Goal: Find specific page/section: Find specific page/section

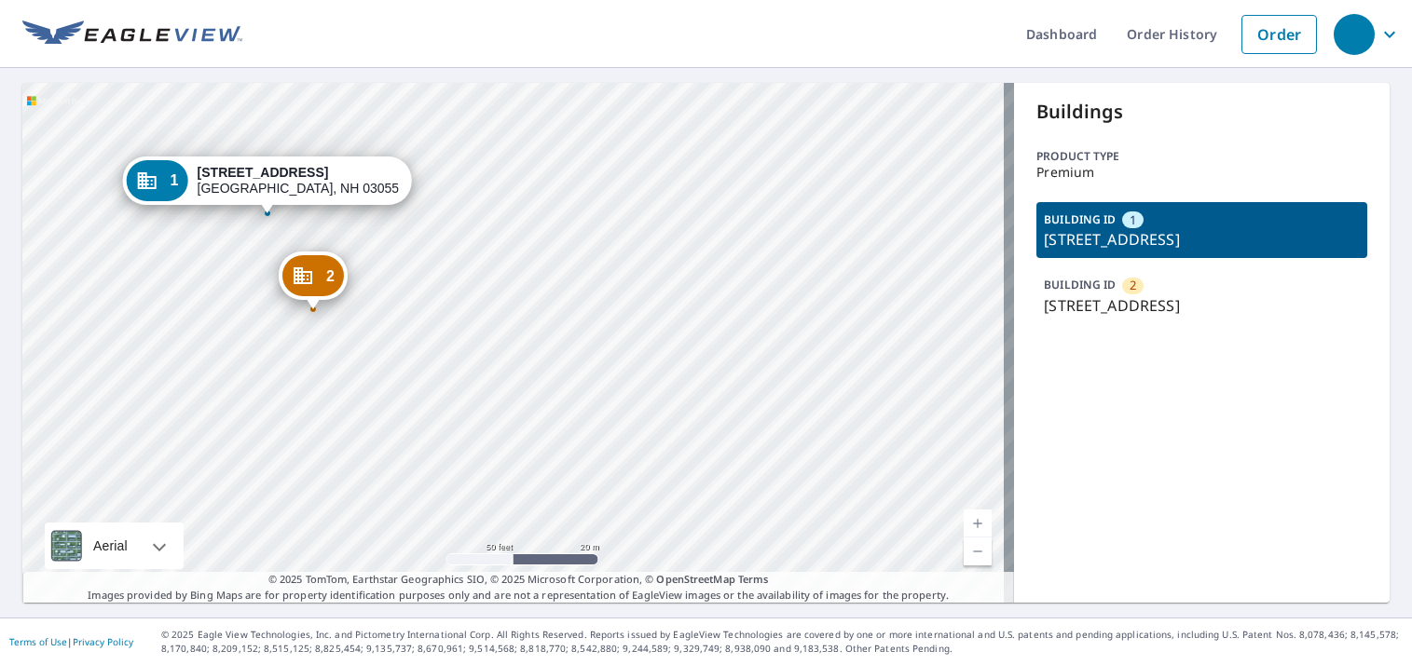
click at [309, 284] on icon "Dropped pin, building 2, Commercial property, 800 Elm St Milford, NH 03055" at bounding box center [303, 275] width 19 height 17
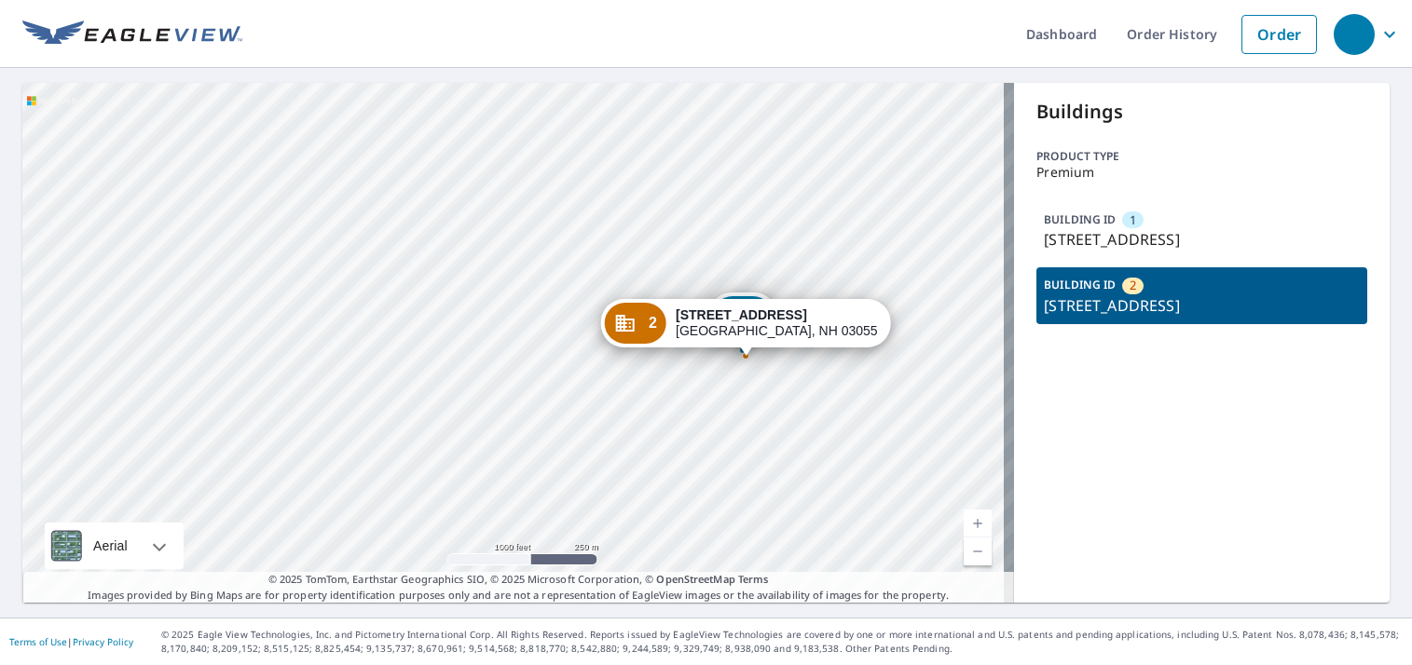
click at [1158, 293] on div "BUILDING ID [GEOGRAPHIC_DATA][STREET_ADDRESS]" at bounding box center [1201, 295] width 331 height 56
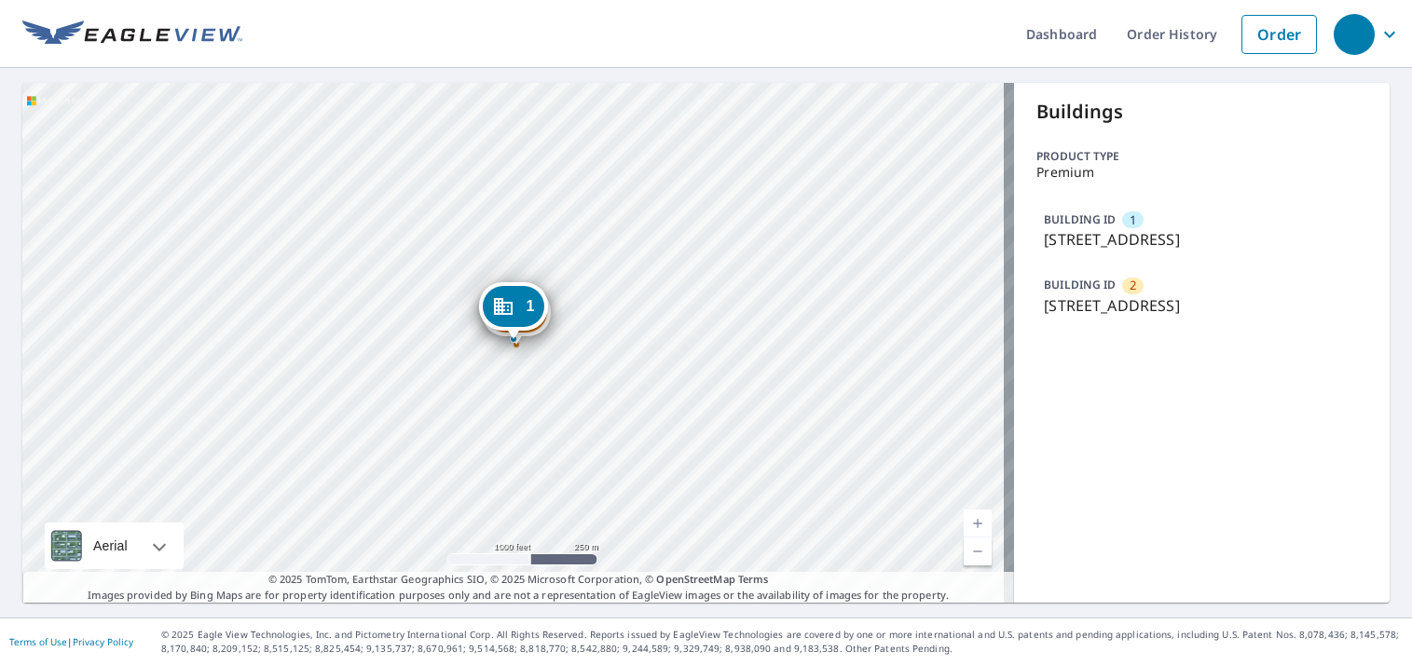
click at [1129, 294] on p "[STREET_ADDRESS]" at bounding box center [1202, 305] width 316 height 22
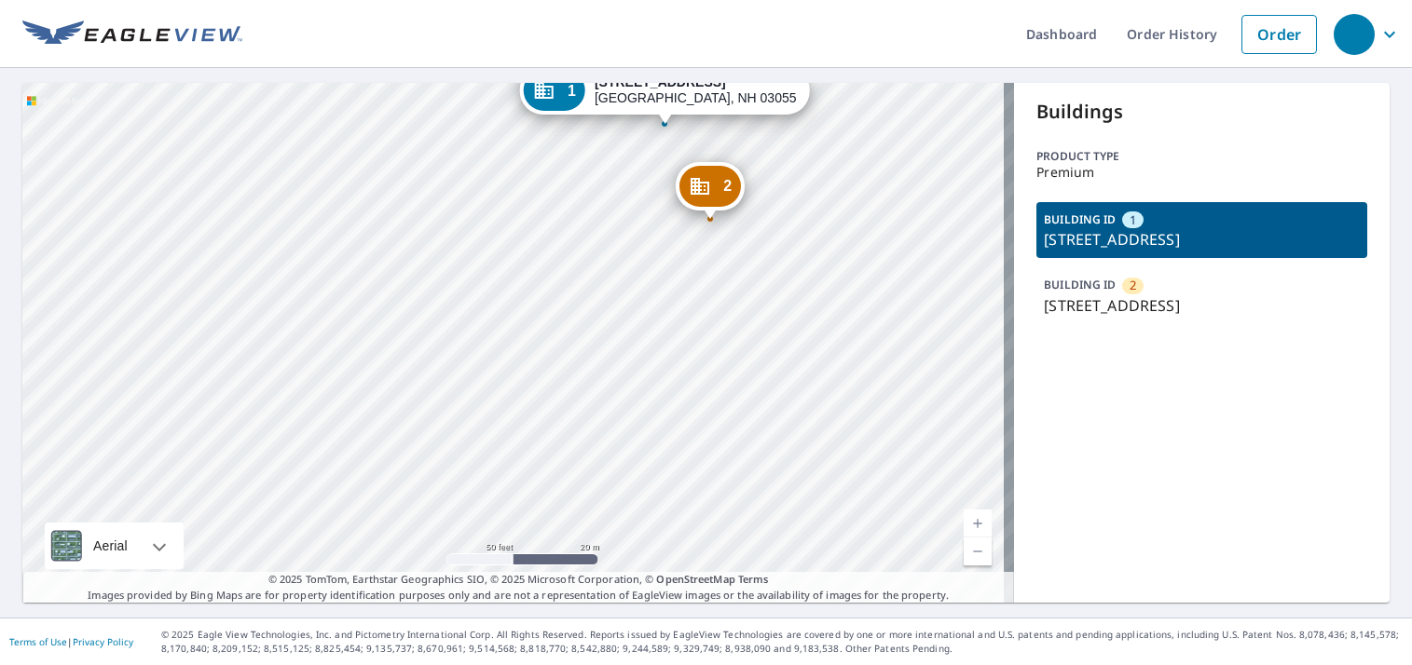
drag, startPoint x: 776, startPoint y: 207, endPoint x: 781, endPoint y: 460, distance: 253.5
click at [781, 460] on div "2 800 Elm St Milford, NH 03055 1 800 Elm St Milford, NH 03055" at bounding box center [518, 343] width 992 height 520
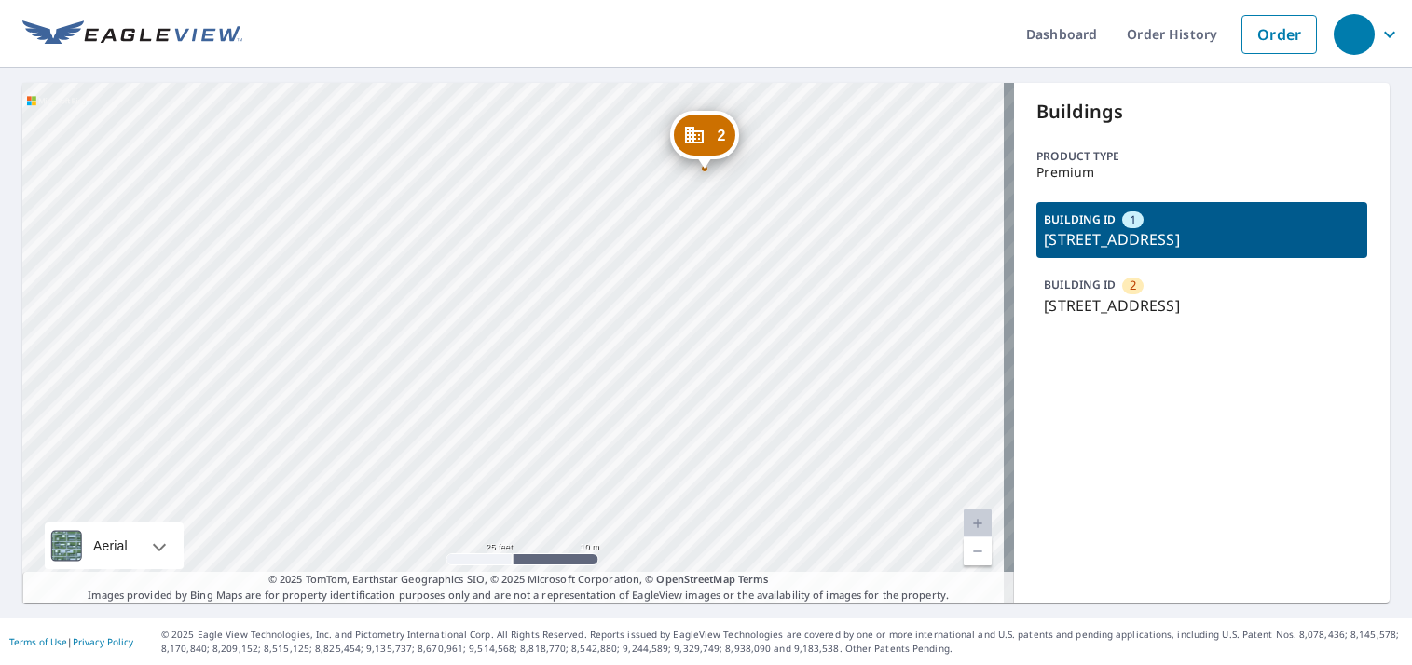
click at [714, 136] on div "2" at bounding box center [705, 135] width 62 height 41
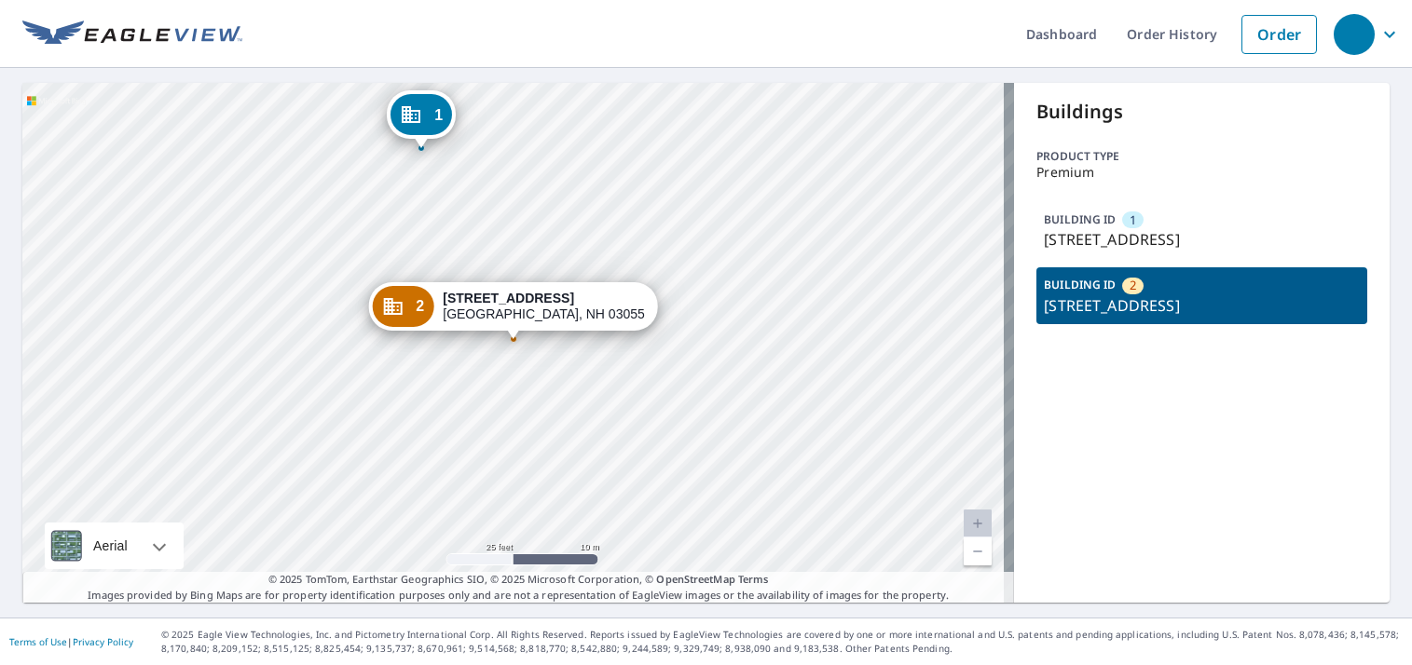
click at [433, 308] on div "2" at bounding box center [403, 306] width 62 height 41
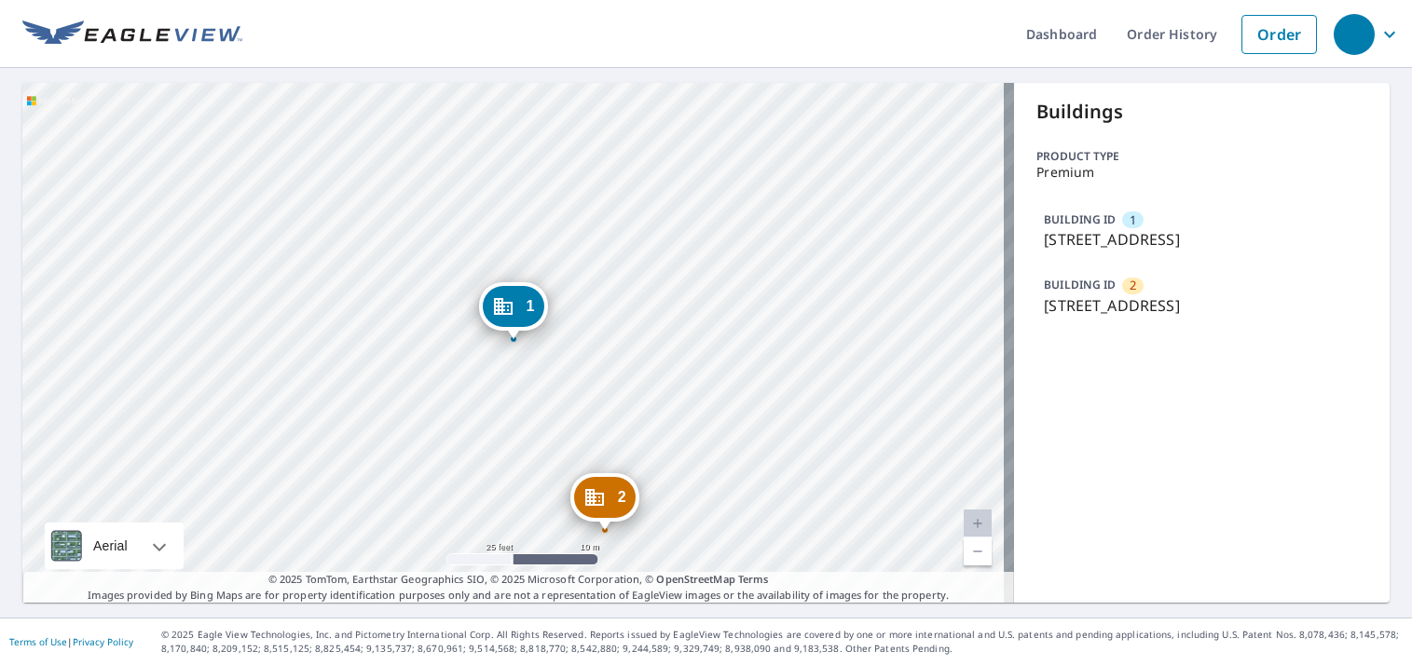
click at [617, 506] on div "2" at bounding box center [605, 497] width 62 height 41
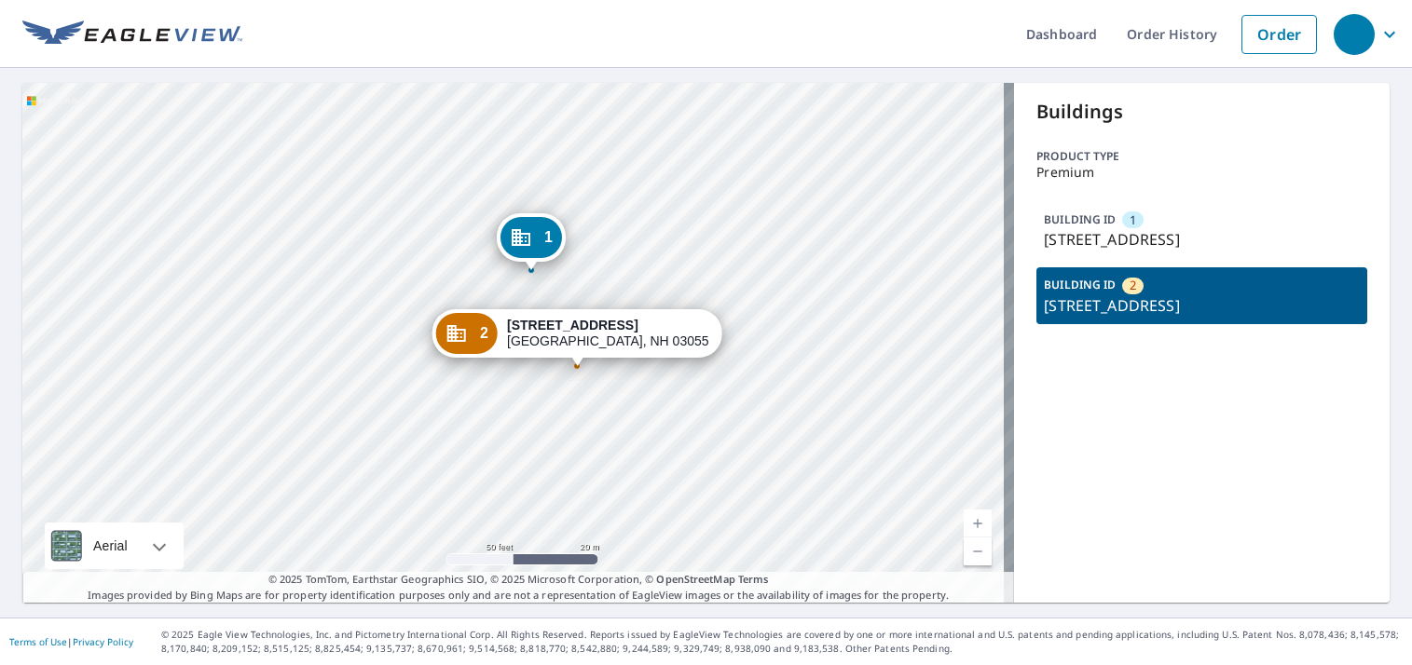
click at [587, 335] on div "800 Elm St Milford, NH 03055" at bounding box center [608, 334] width 202 height 32
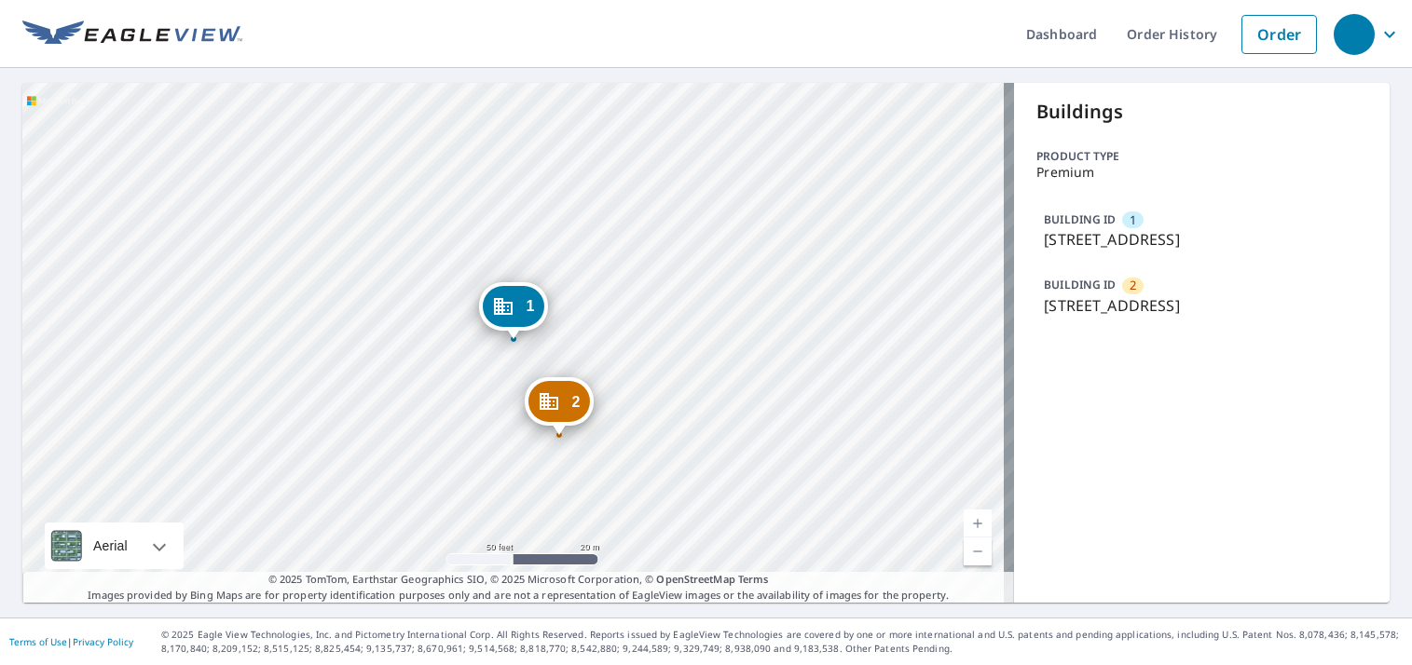
click at [1140, 305] on p "[STREET_ADDRESS]" at bounding box center [1202, 305] width 316 height 22
